Goal: Obtain resource: Download file/media

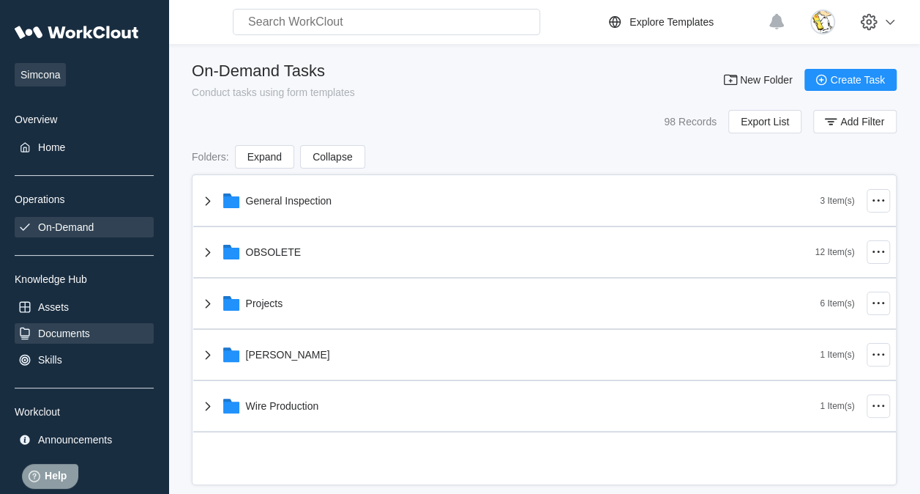
click at [63, 324] on div "Documents" at bounding box center [84, 333] width 139 height 21
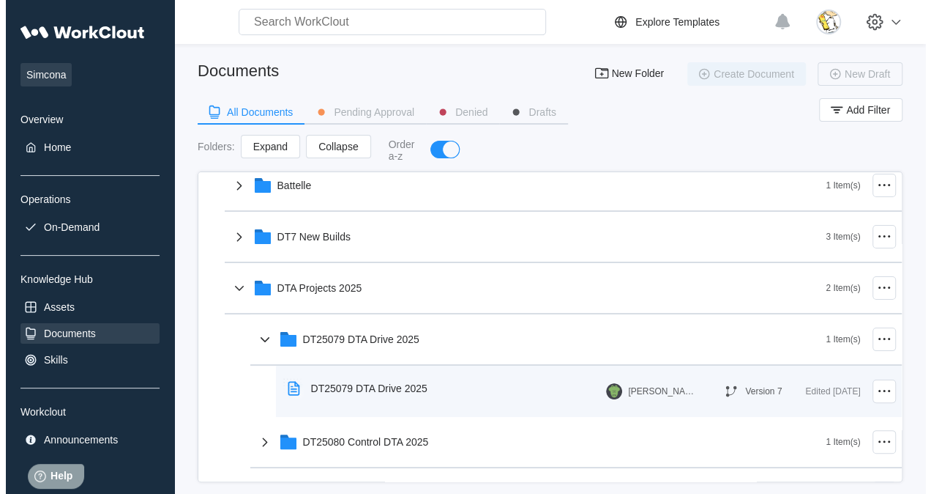
scroll to position [146, 0]
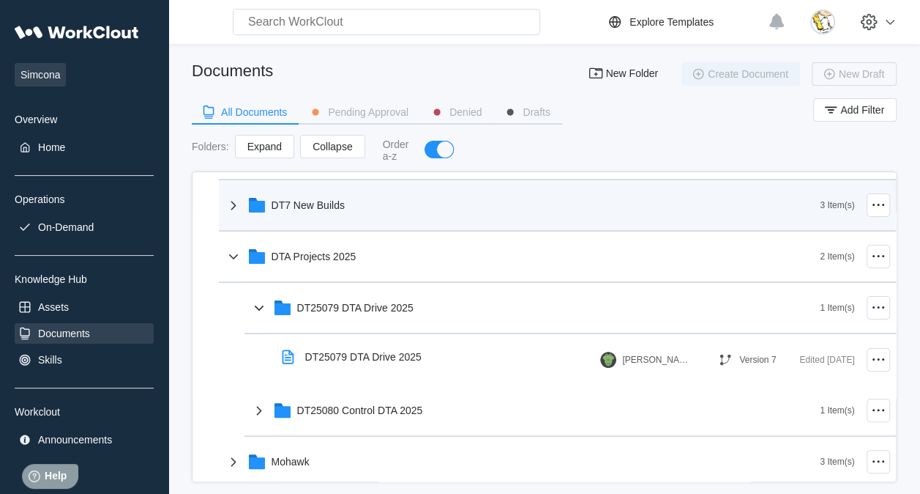
click at [338, 208] on div "DT7 New Builds" at bounding box center [308, 205] width 73 height 12
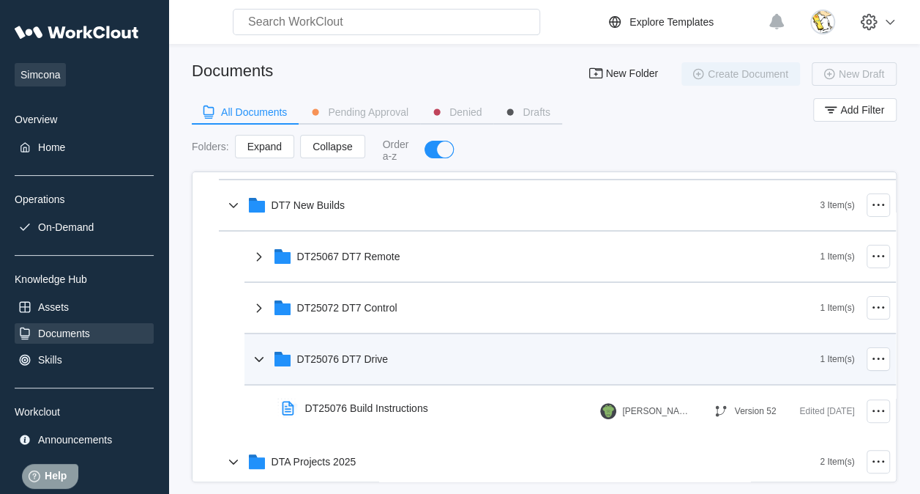
click at [375, 360] on div "DT25076 DT7 Drive" at bounding box center [343, 359] width 92 height 12
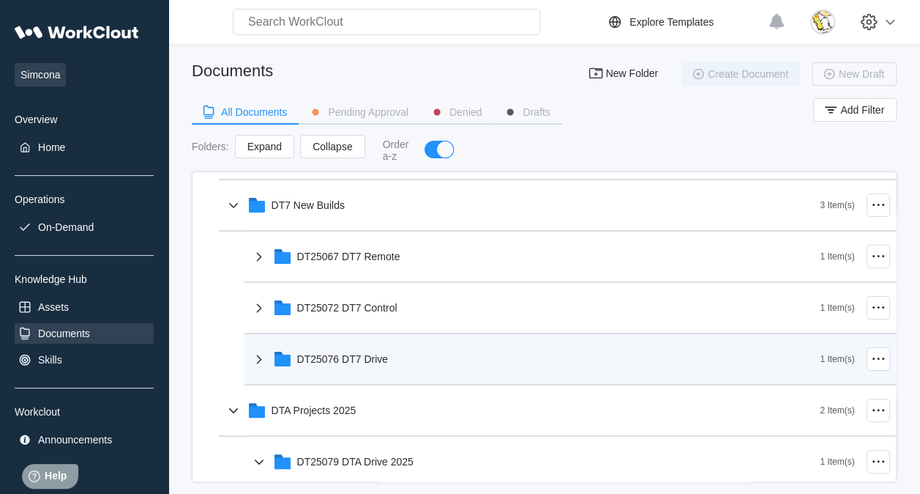
click at [370, 353] on div "DT25076 DT7 Drive" at bounding box center [343, 359] width 92 height 12
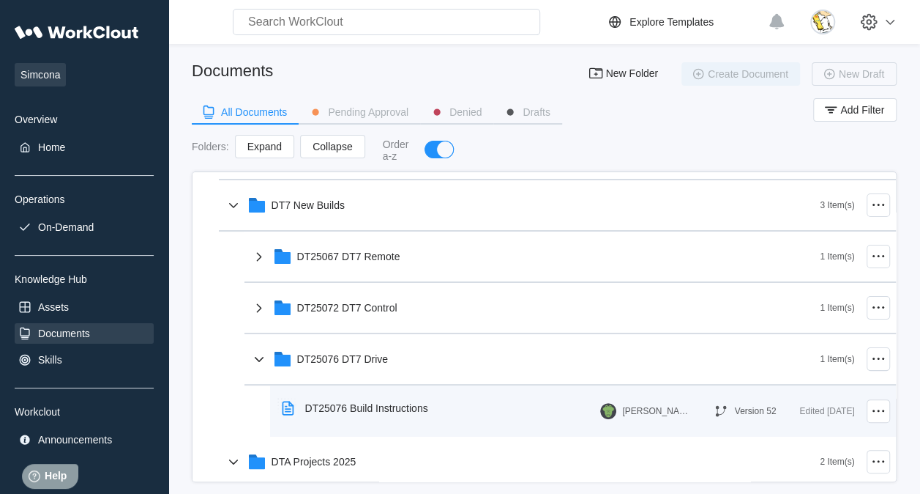
click at [376, 402] on div "DT25076 Build Instructions" at bounding box center [366, 408] width 123 height 12
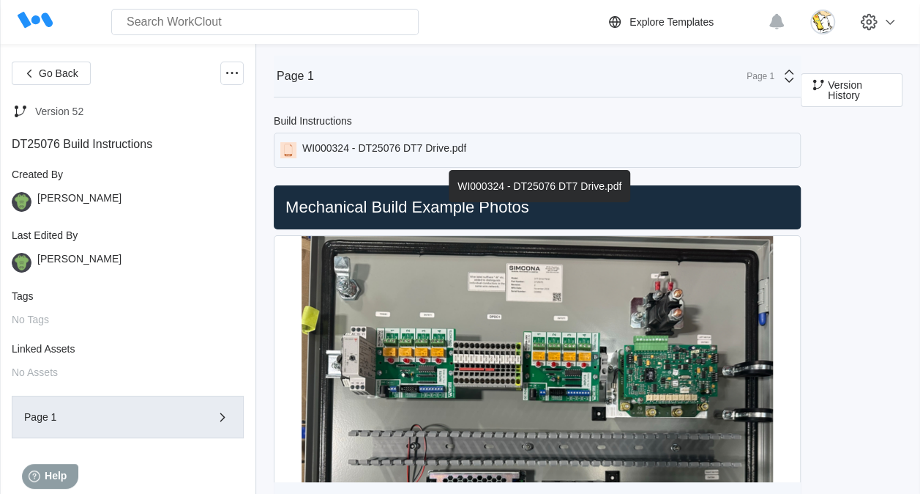
click at [562, 152] on div "WI000324 - DT25076 DT7 Drive.pdf" at bounding box center [537, 150] width 527 height 35
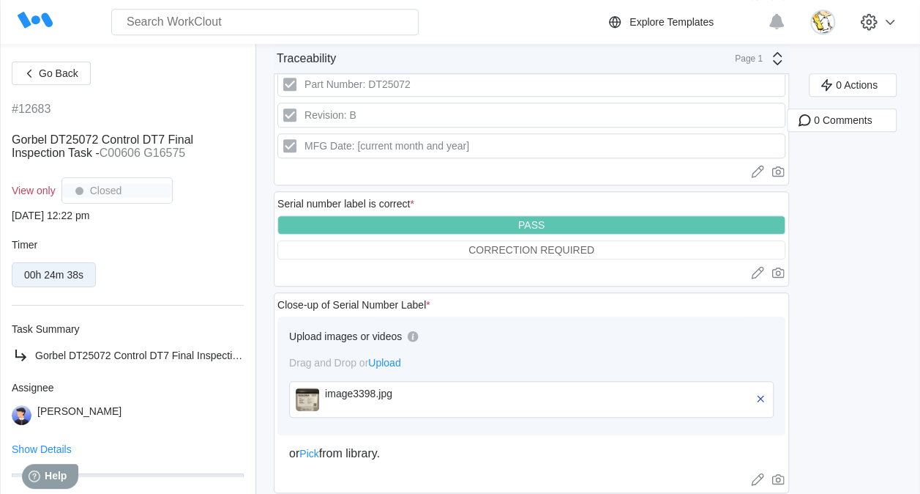
scroll to position [279, 0]
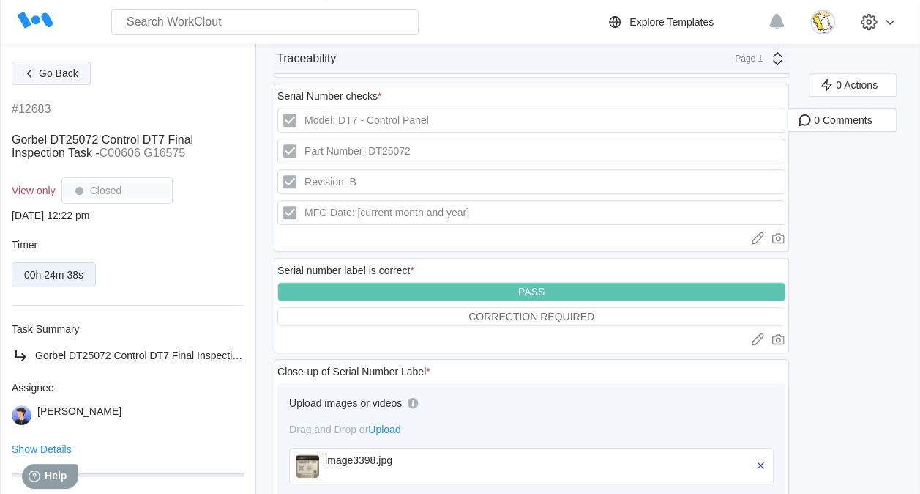
click at [70, 78] on span "Go Back" at bounding box center [59, 73] width 40 height 10
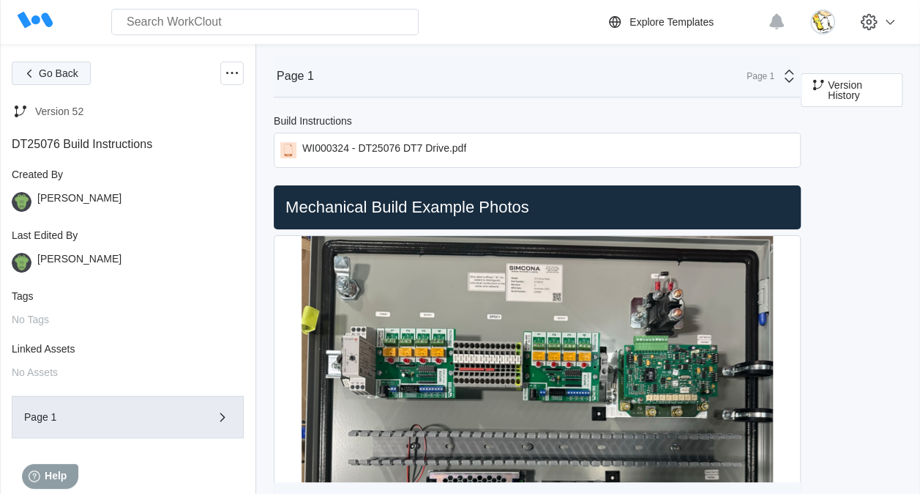
click at [53, 72] on span "Go Back" at bounding box center [59, 73] width 40 height 10
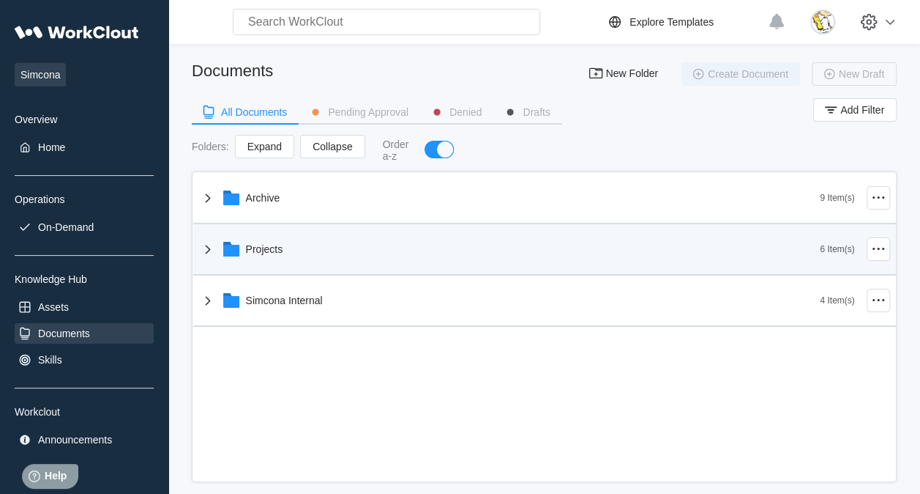
click at [275, 253] on div "Projects" at bounding box center [264, 249] width 37 height 12
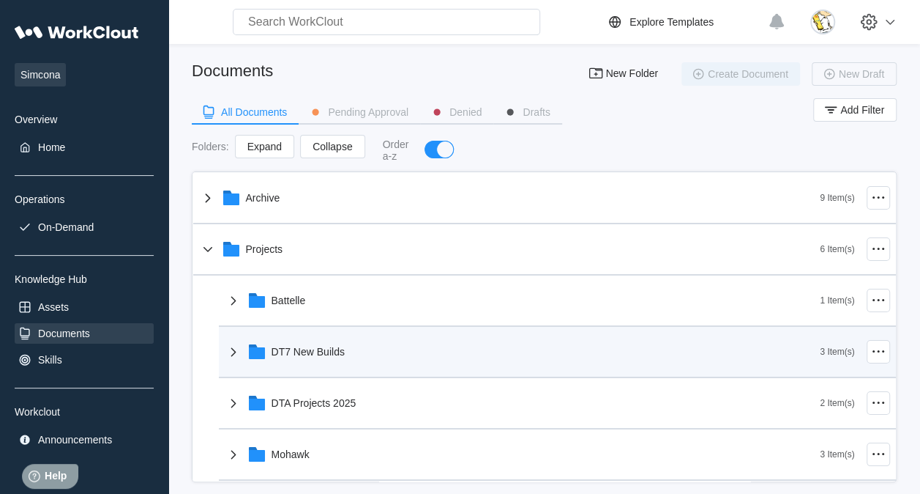
click at [316, 347] on div "DT7 New Builds" at bounding box center [308, 352] width 73 height 12
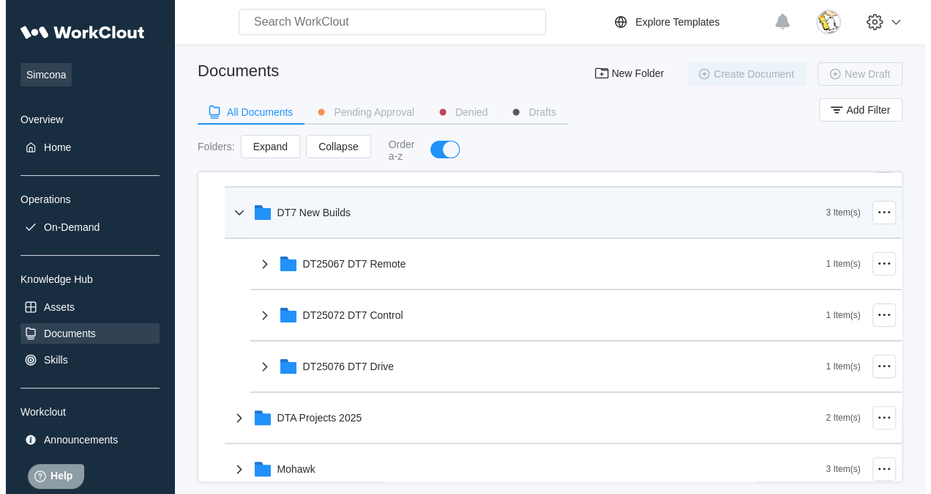
scroll to position [146, 0]
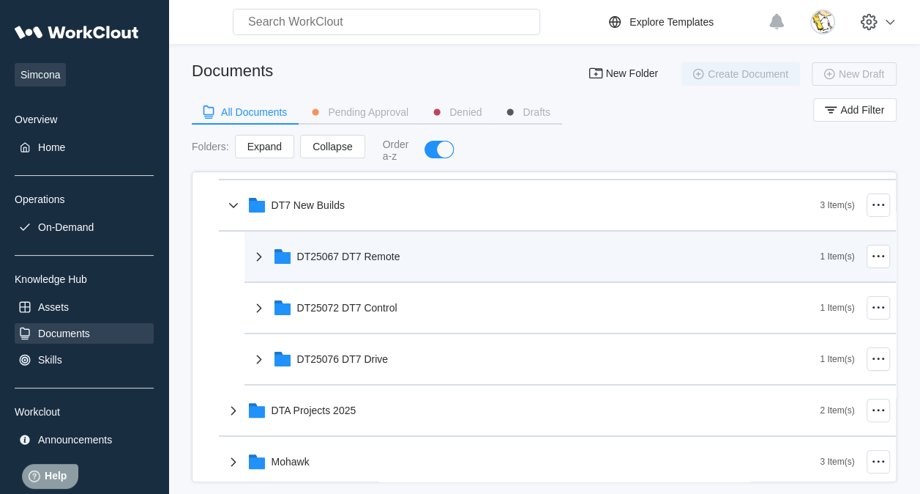
click at [370, 264] on div "DT25067 DT7 Remote" at bounding box center [535, 256] width 570 height 38
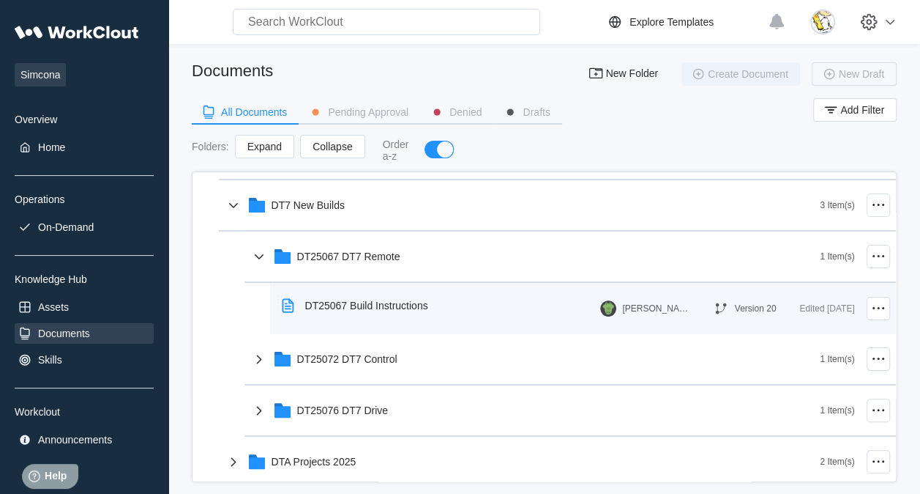
click at [388, 300] on div "DT25067 Build Instructions" at bounding box center [366, 305] width 123 height 12
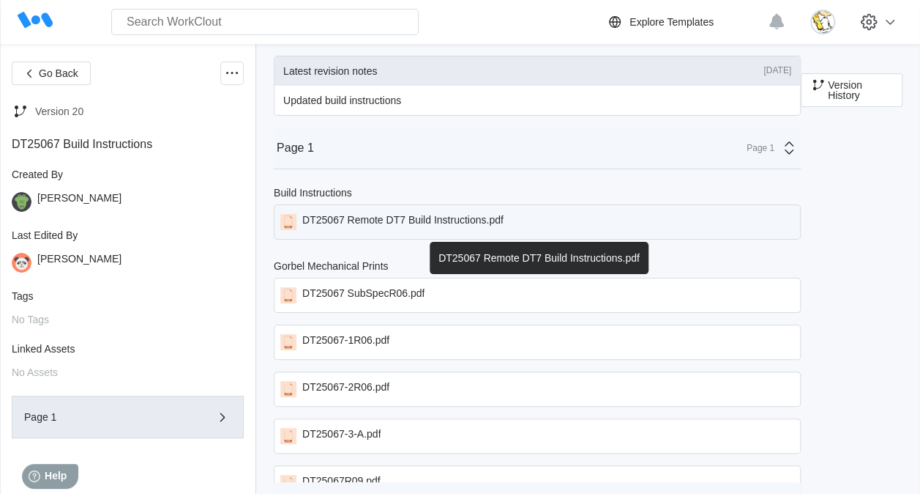
click at [389, 214] on div "DT25067 Remote DT7 Build Instructions.pdf" at bounding box center [402, 222] width 201 height 16
